Goal: Task Accomplishment & Management: Manage account settings

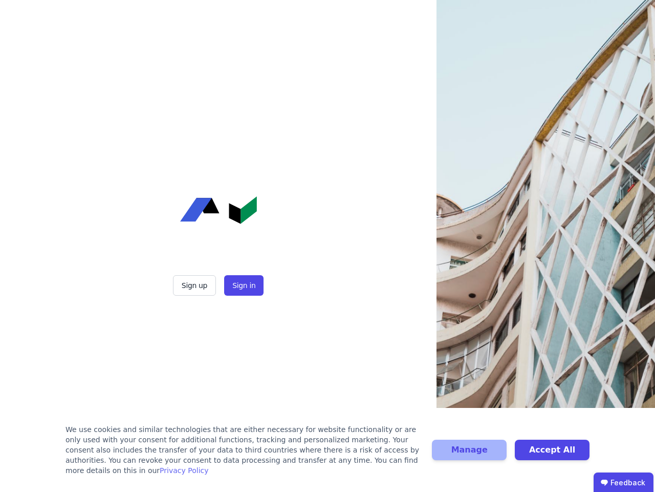
click at [328, 246] on div "Sign up Sign in" at bounding box center [219, 246] width 256 height 492
click at [196, 285] on button "Sign up" at bounding box center [194, 285] width 43 height 20
click at [243, 285] on button "Sign in" at bounding box center [243, 285] width 39 height 20
click at [328, 455] on div "We use cookies and similar technologies that are either necessary for website f…" at bounding box center [243, 449] width 354 height 51
click at [470, 455] on button "Manage" at bounding box center [469, 449] width 75 height 20
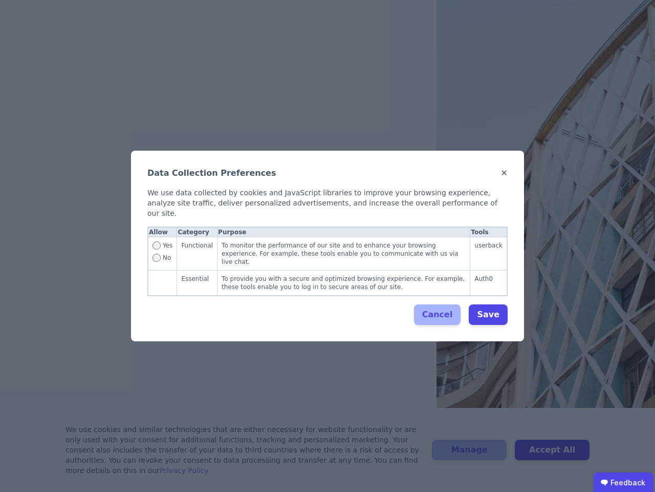
click at [552, 455] on div "Data Collection Preferences ✕ We use data collected by cookies and JavaScript l…" at bounding box center [327, 246] width 655 height 492
click at [624, 482] on ubdiv "Feedback" at bounding box center [624, 482] width 60 height 20
